Goal: Task Accomplishment & Management: Complete application form

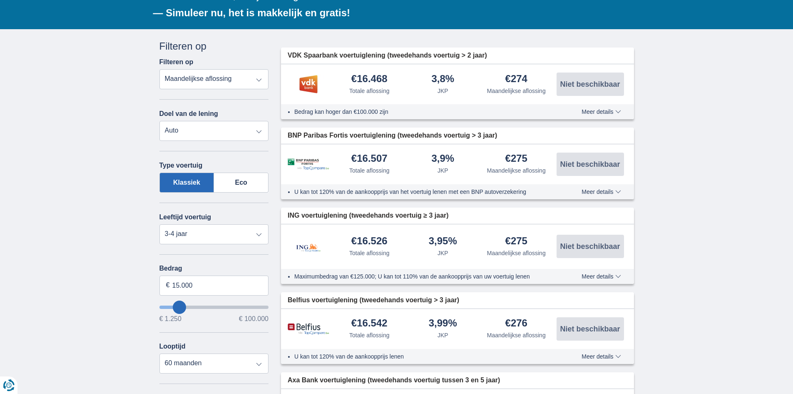
scroll to position [167, 0]
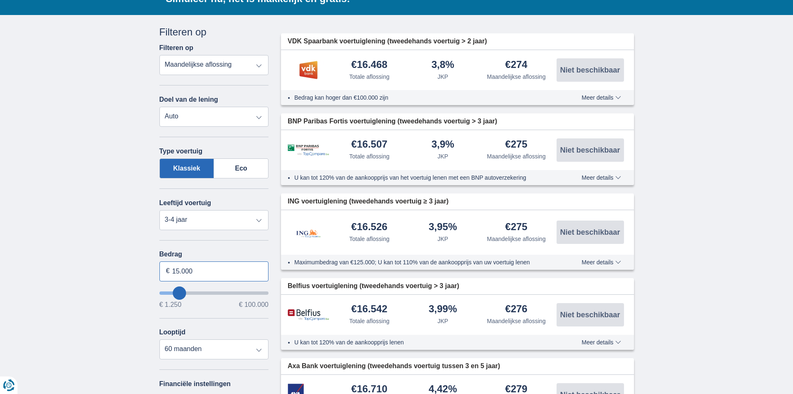
drag, startPoint x: 195, startPoint y: 270, endPoint x: 162, endPoint y: 267, distance: 33.4
click at [162, 267] on input "15.000" at bounding box center [214, 271] width 110 height 20
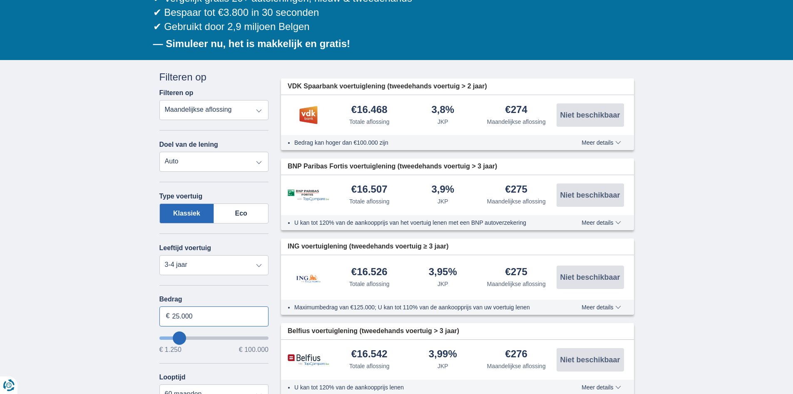
scroll to position [125, 0]
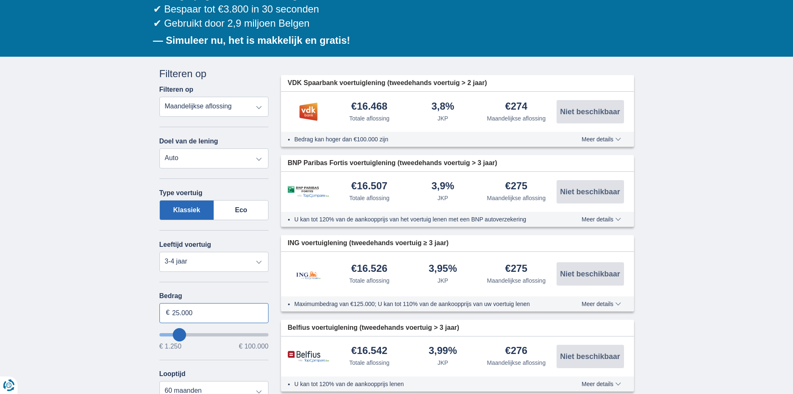
type input "25.000"
type input "25250"
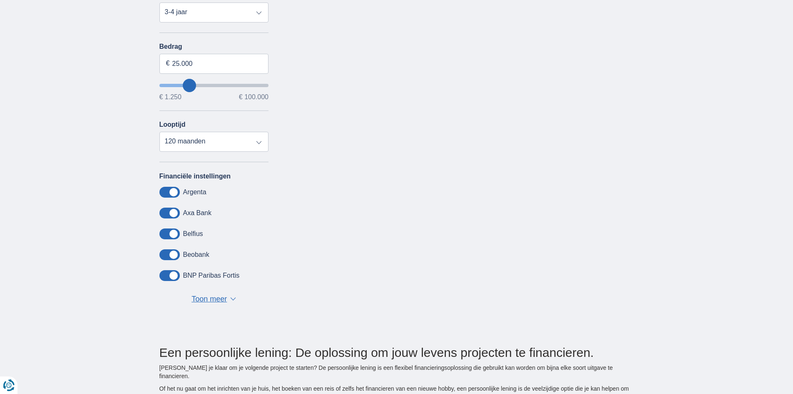
scroll to position [375, 0]
click at [201, 143] on select "12 maanden 18 maanden 24 maanden 30 maanden 36 maanden 42 maanden 48 maanden 60…" at bounding box center [214, 141] width 110 height 20
click at [159, 131] on select "12 maanden 18 maanden 24 maanden 30 maanden 36 maanden 42 maanden 48 maanden 60…" at bounding box center [214, 141] width 110 height 20
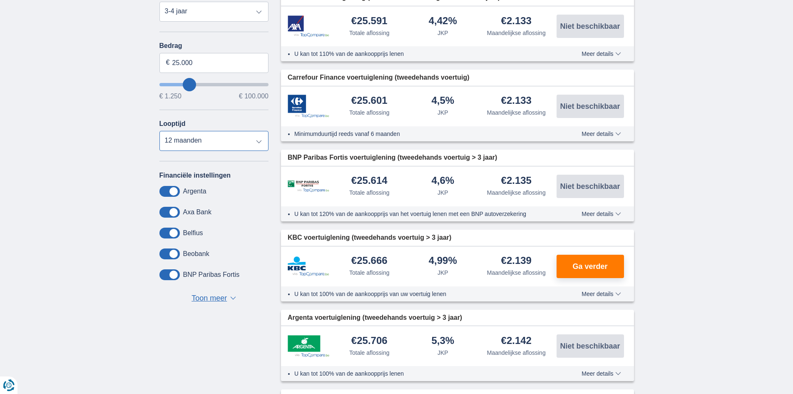
click at [244, 146] on select "12 maanden 18 maanden 24 maanden 30 maanden 36 maanden 42 maanden 48 maanden 60…" at bounding box center [214, 141] width 110 height 20
select select "60"
click at [159, 131] on select "12 maanden 18 maanden 24 maanden 30 maanden 36 maanden 42 maanden 48 maanden 60…" at bounding box center [214, 141] width 110 height 20
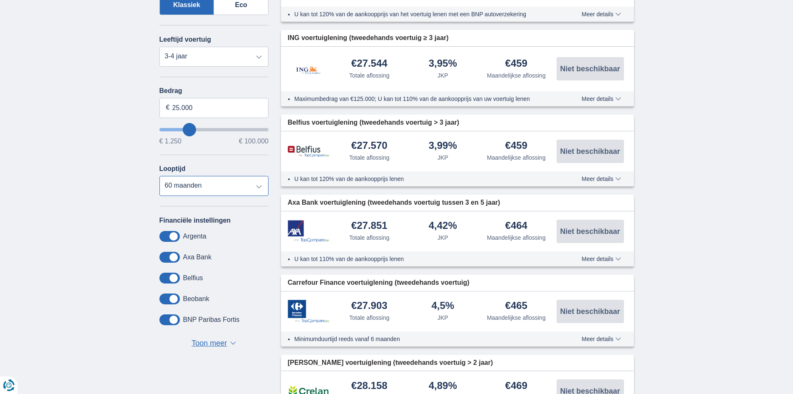
scroll to position [333, 0]
